Goal: Task Accomplishment & Management: Use online tool/utility

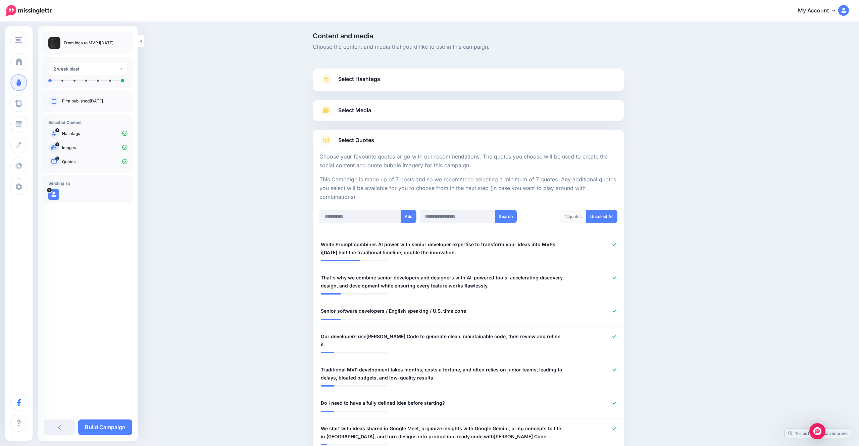
click at [358, 138] on span "Select Quotes" at bounding box center [356, 140] width 36 height 9
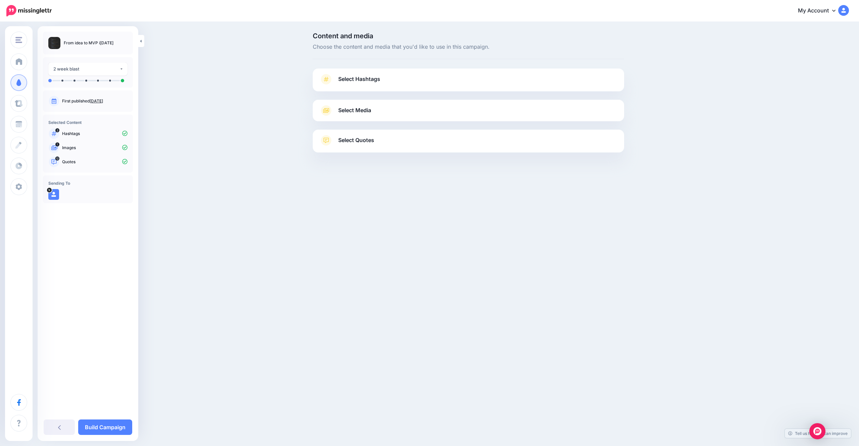
click at [361, 140] on span "Select Quotes" at bounding box center [356, 140] width 36 height 9
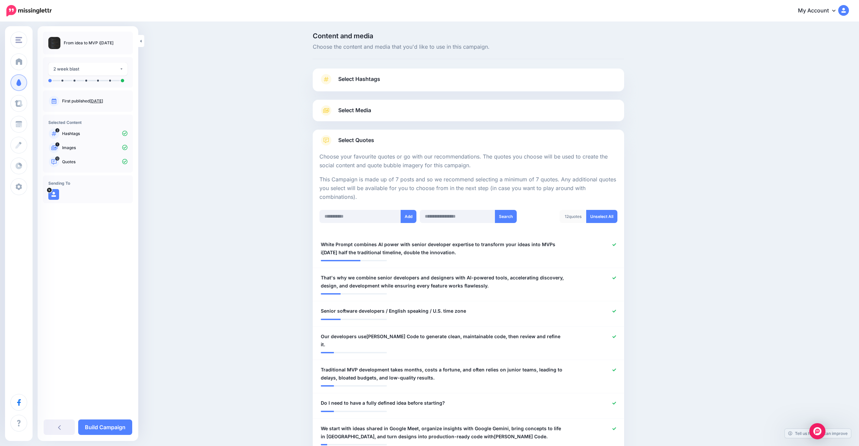
drag, startPoint x: 266, startPoint y: 91, endPoint x: 273, endPoint y: 86, distance: 8.0
click at [115, 420] on link "Build Campaign" at bounding box center [105, 426] width 54 height 15
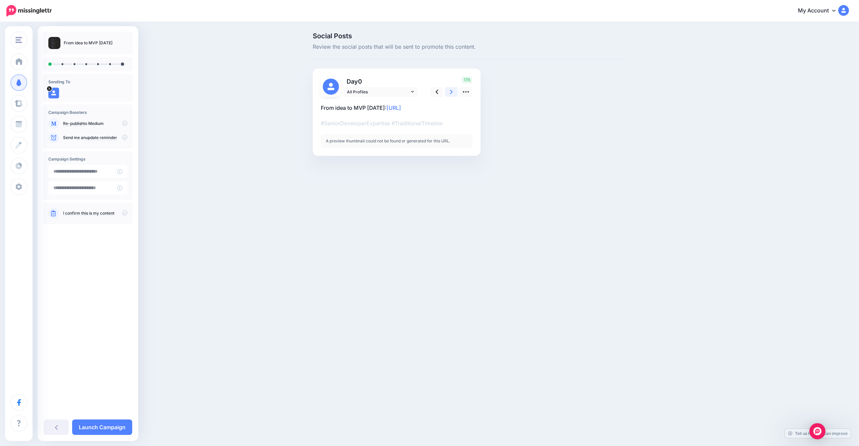
click at [454, 94] on link at bounding box center [451, 92] width 13 height 10
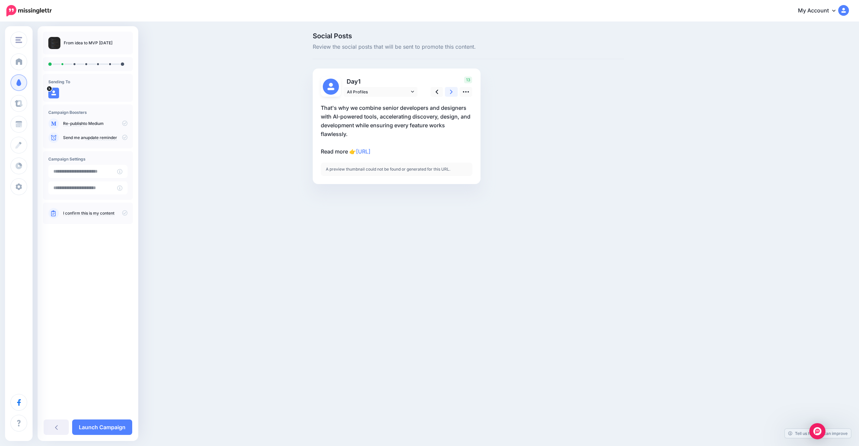
click at [454, 94] on link at bounding box center [451, 92] width 13 height 10
